Goal: Communication & Community: Ask a question

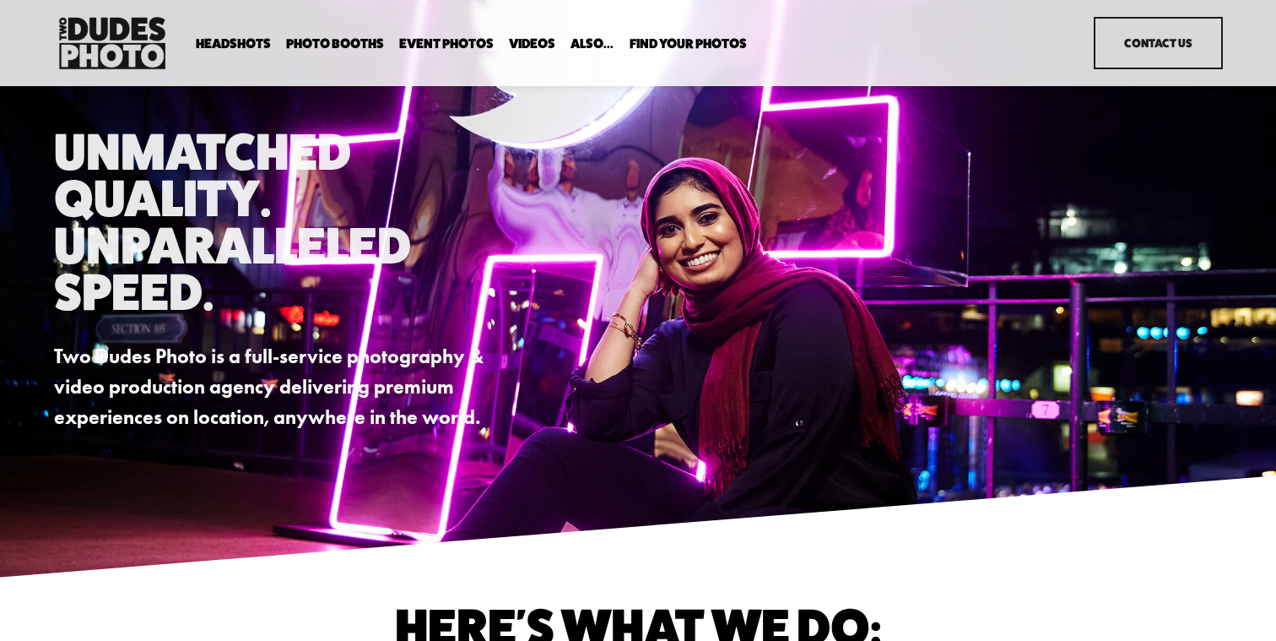
click at [1197, 73] on div "Skip to Content Headshots Expo Headshots" at bounding box center [638, 43] width 1276 height 86
click at [1185, 48] on link "Contact Us" at bounding box center [1158, 43] width 128 height 52
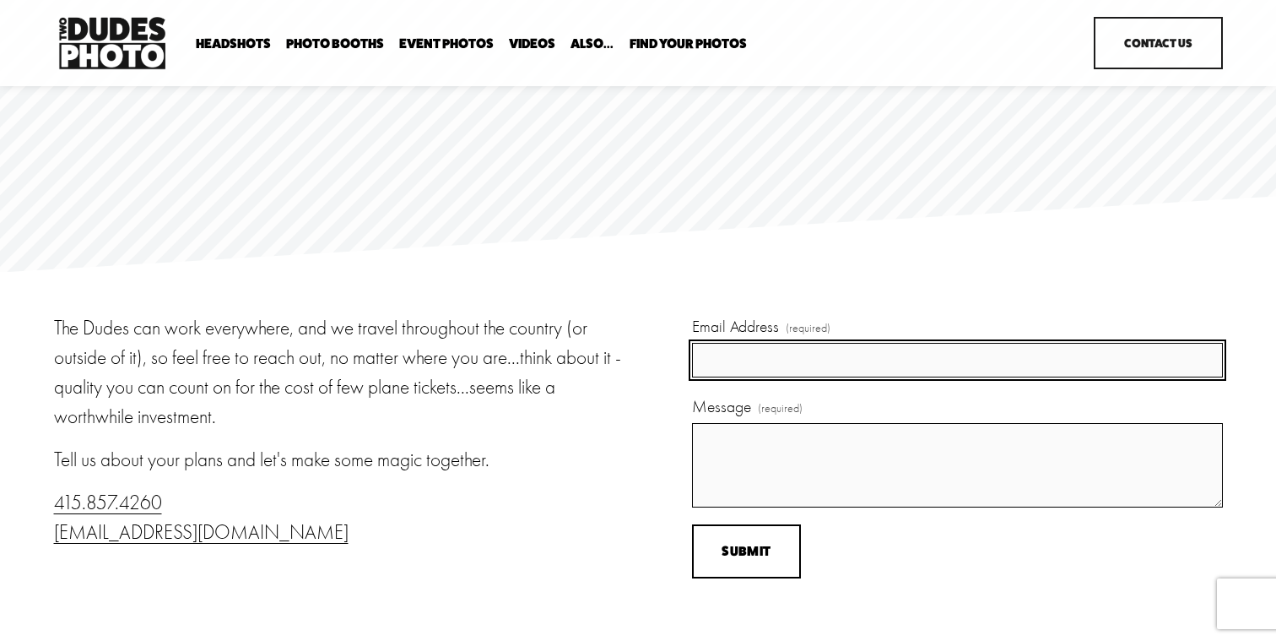
click at [766, 371] on input "Email Address (required)" at bounding box center [957, 360] width 531 height 35
type input "ahorn@wereinkling.com"
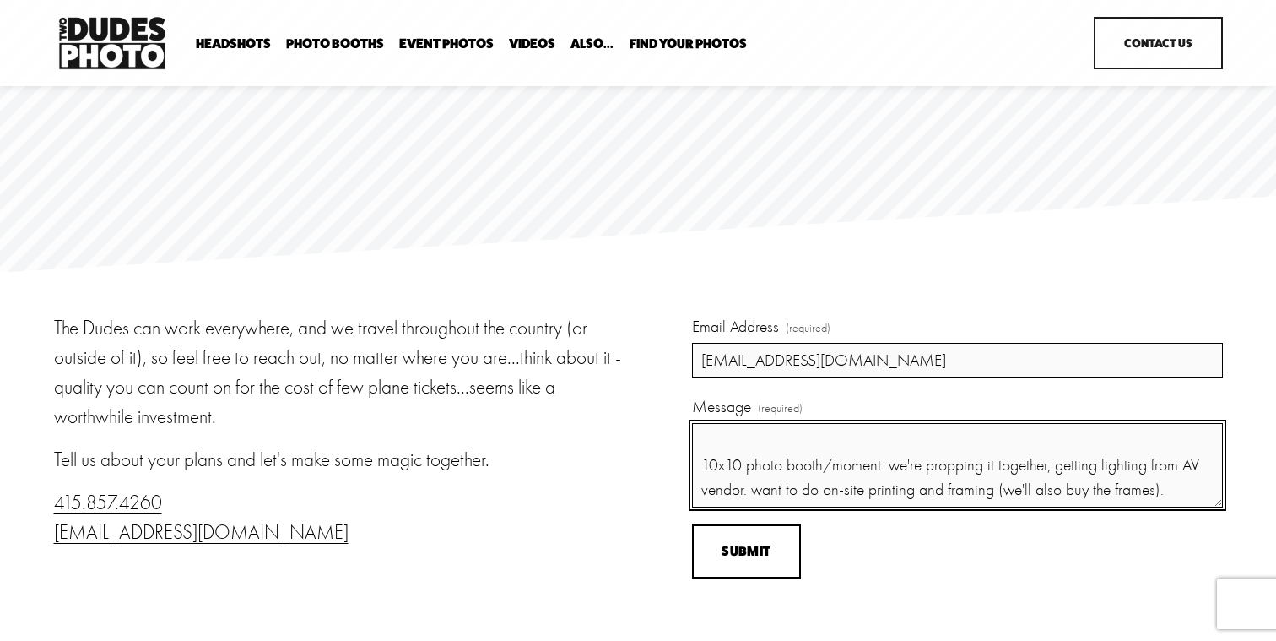
scroll to position [142, 0]
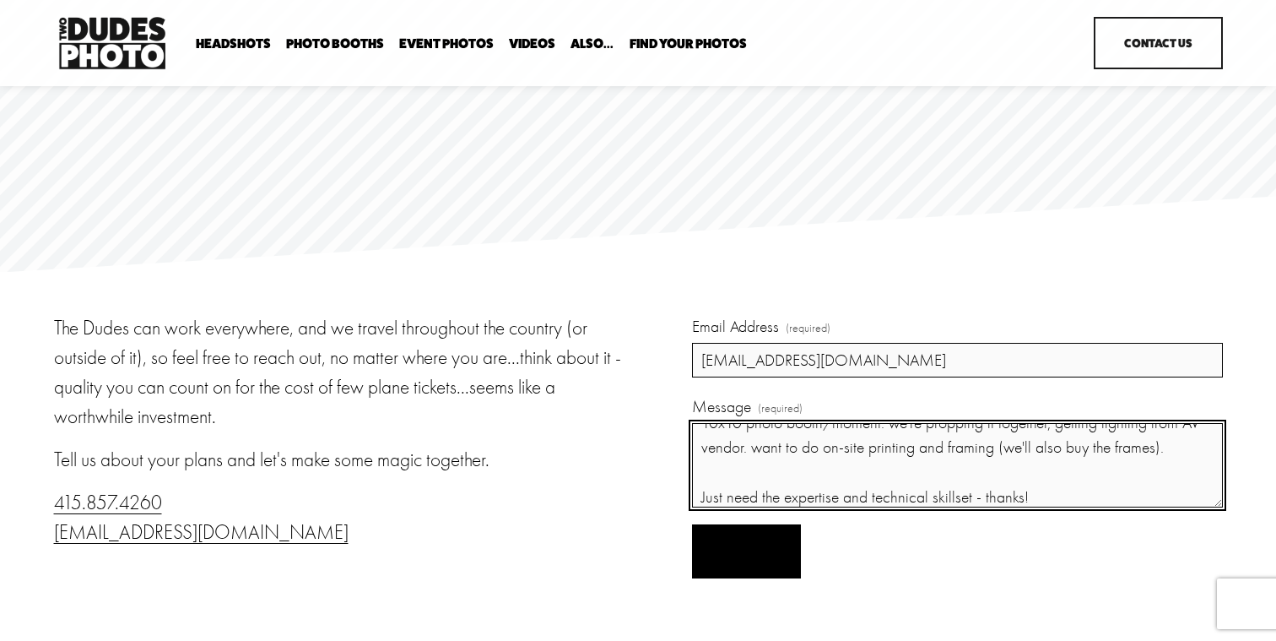
type textarea "F1 Austin Oct 15 in Oct 16 setup/event oct 17 out 10x10 photo booth/moment. we'…"
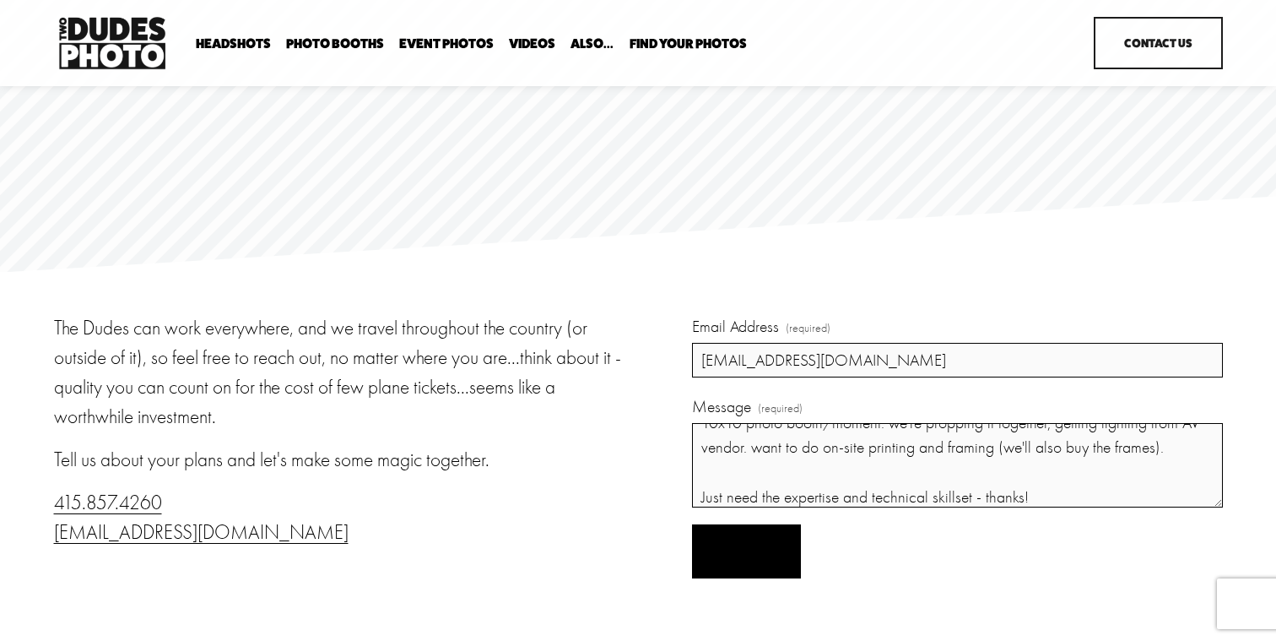
click at [717, 546] on button "Submit Submit" at bounding box center [746, 551] width 109 height 55
